Goal: Task Accomplishment & Management: Manage account settings

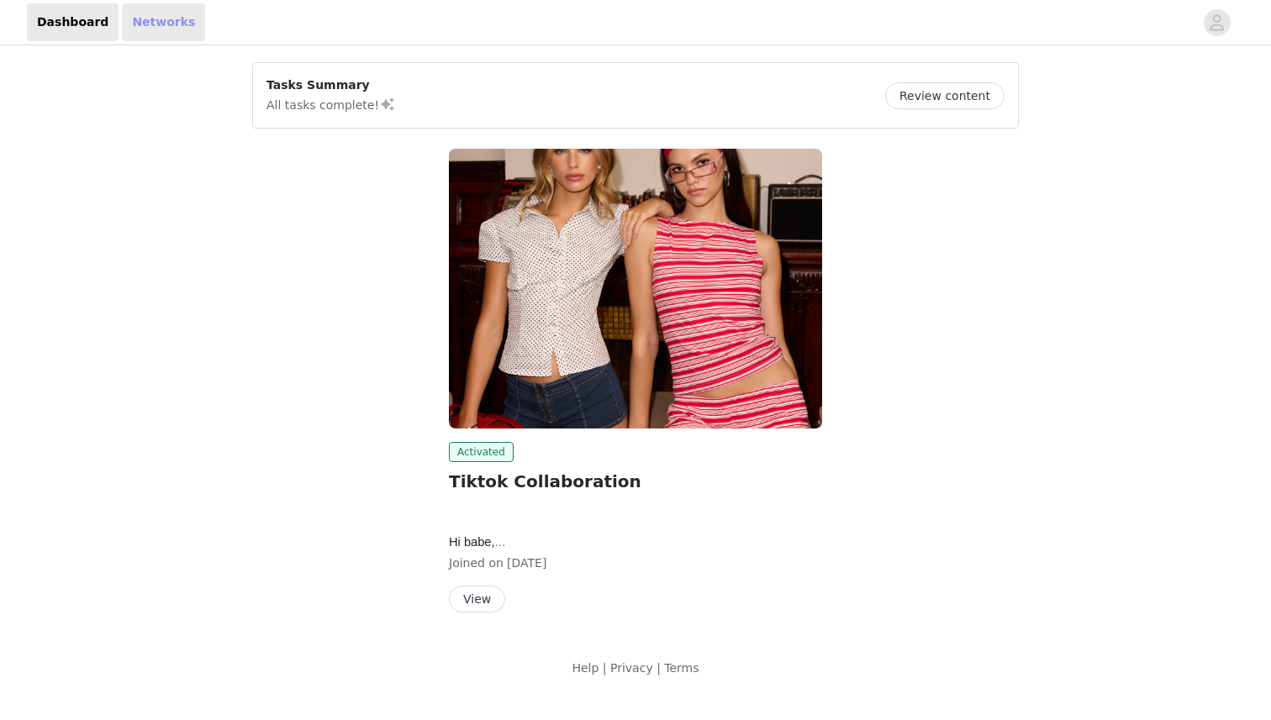
click at [170, 29] on link "Networks" at bounding box center [163, 22] width 83 height 38
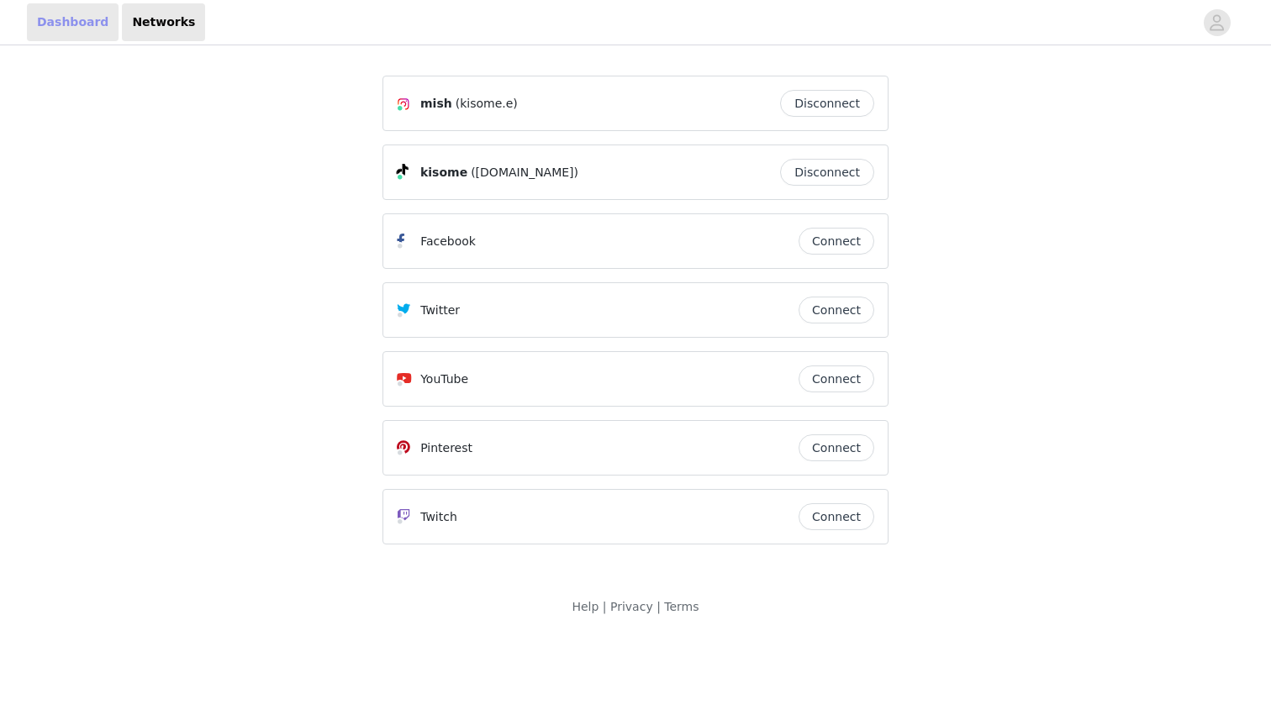
click at [66, 11] on link "Dashboard" at bounding box center [73, 22] width 92 height 38
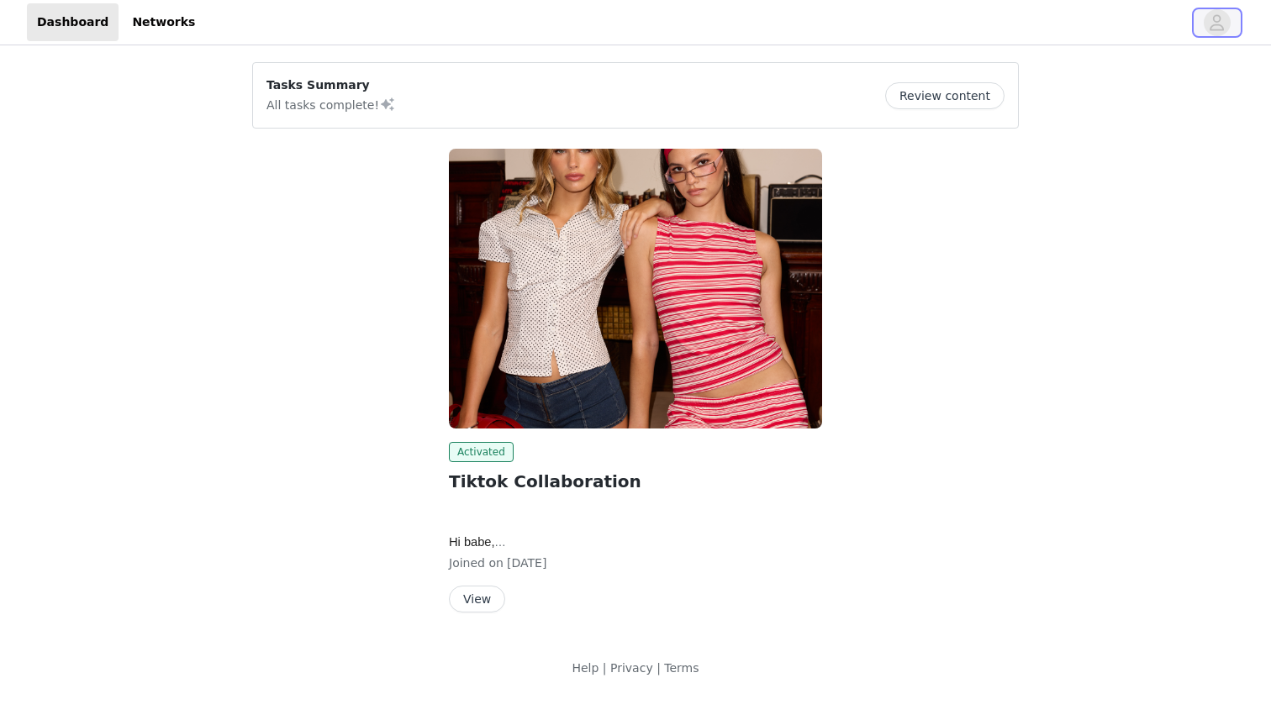
click at [1208, 28] on icon "avatar" at bounding box center [1216, 22] width 16 height 27
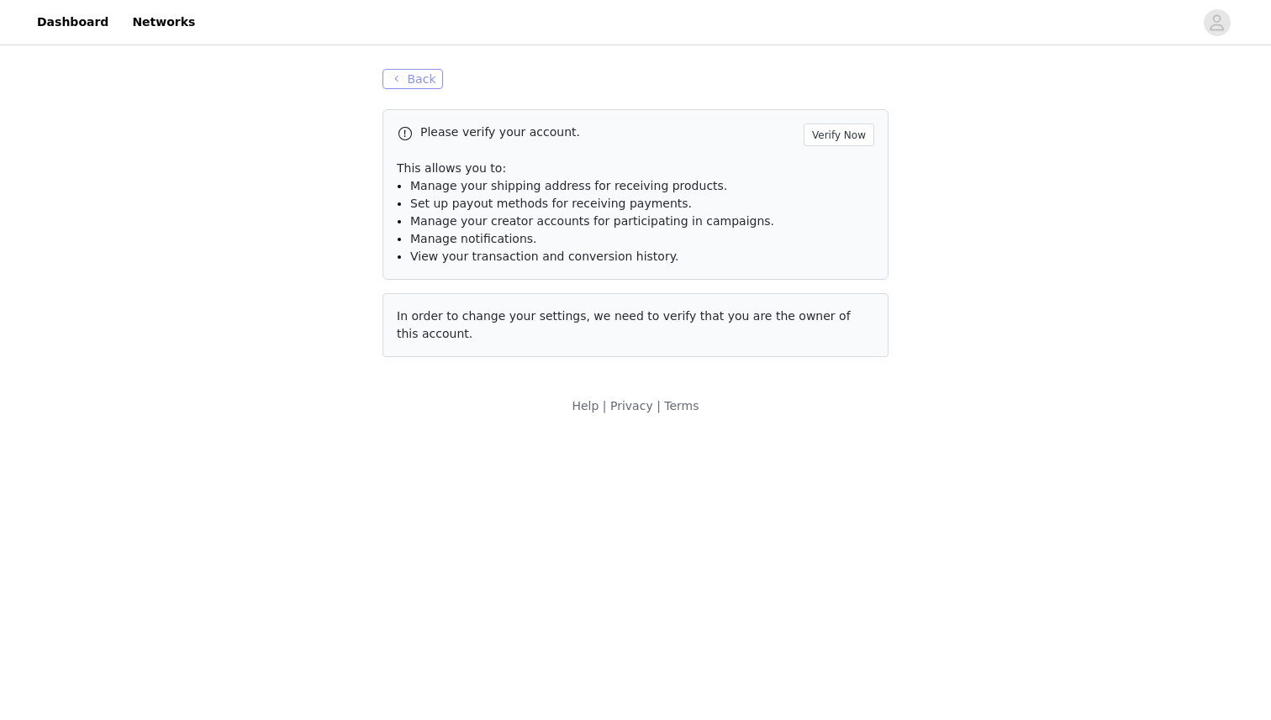
click at [403, 87] on button "Back" at bounding box center [412, 79] width 61 height 20
click at [416, 174] on p "This allows you to:" at bounding box center [635, 169] width 477 height 18
click at [834, 131] on button "Verify Now" at bounding box center [838, 135] width 71 height 23
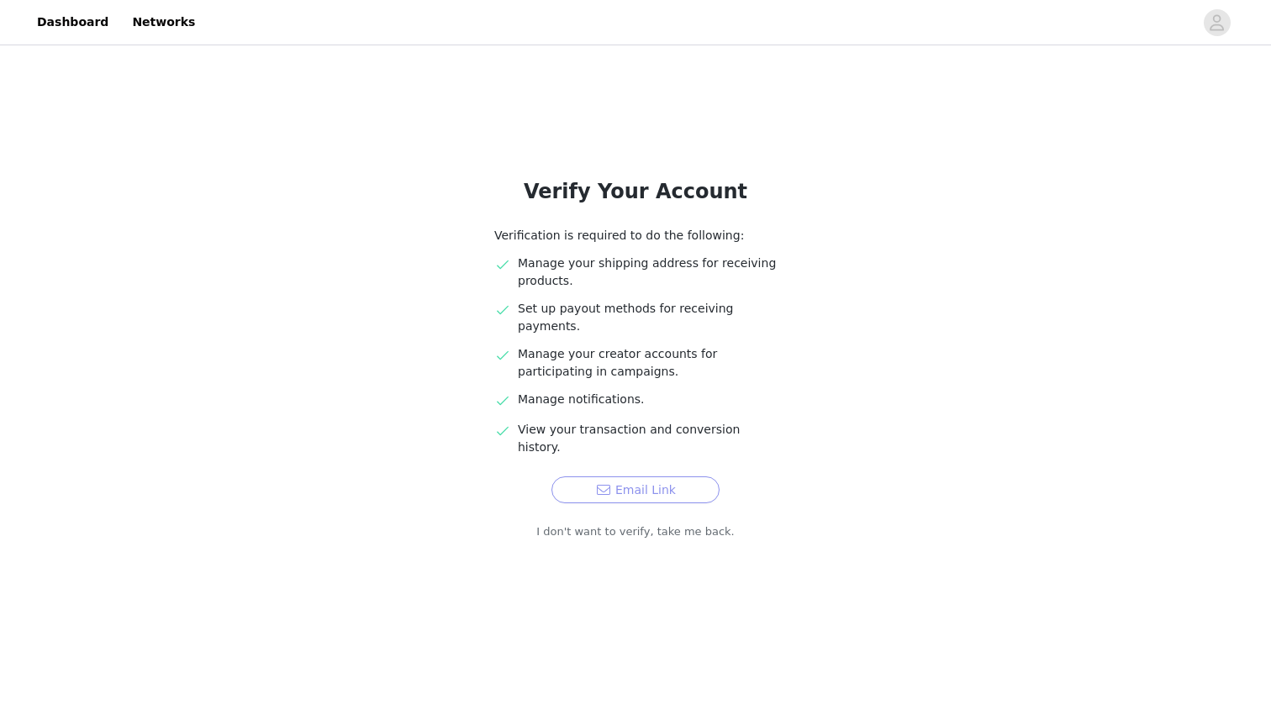
click at [614, 476] on button "Email Link" at bounding box center [635, 489] width 168 height 27
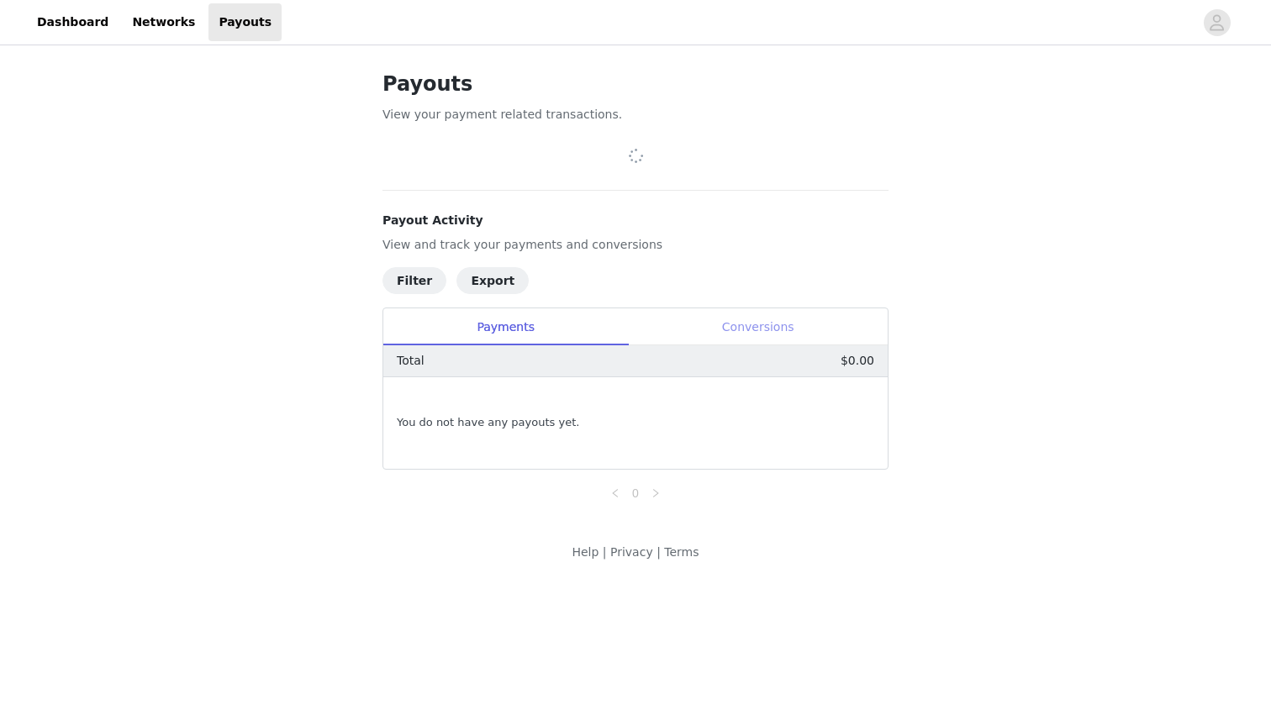
click at [734, 325] on div "Conversions" at bounding box center [758, 327] width 260 height 38
click at [555, 318] on div "Payments" at bounding box center [505, 327] width 245 height 38
